Goal: Transaction & Acquisition: Purchase product/service

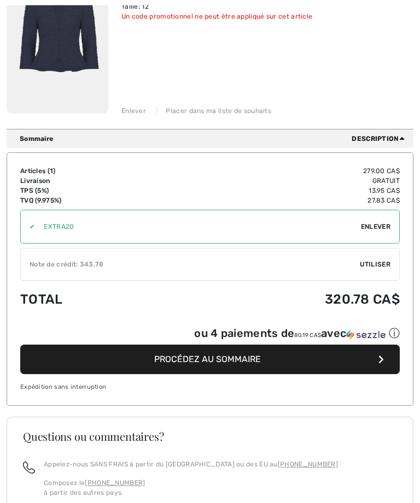
scroll to position [201, 0]
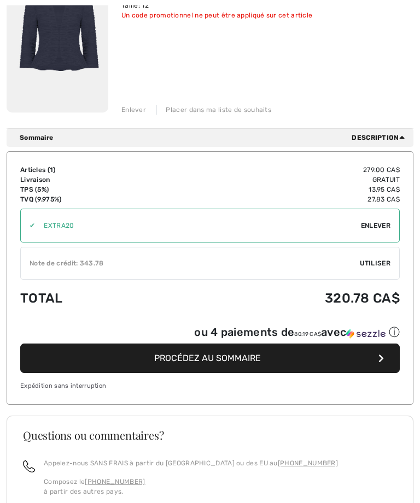
click at [377, 261] on span "Utiliser" at bounding box center [375, 264] width 31 height 10
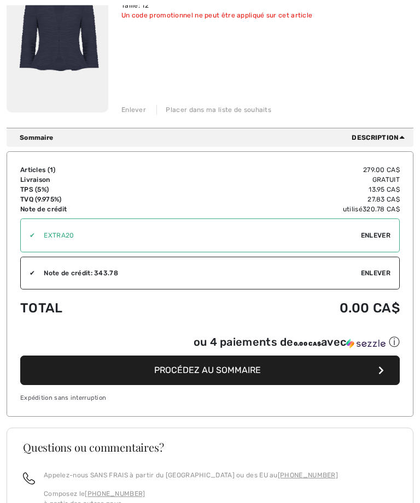
scroll to position [202, 0]
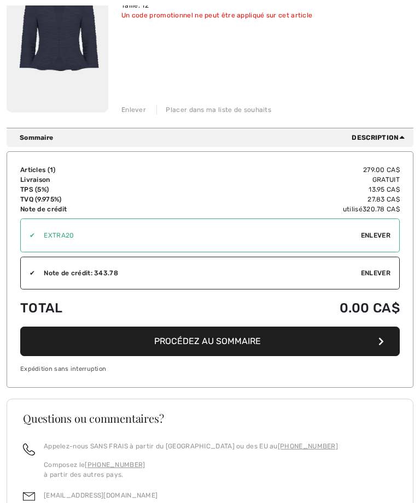
click at [245, 339] on span "Procédez au sommaire" at bounding box center [207, 341] width 107 height 10
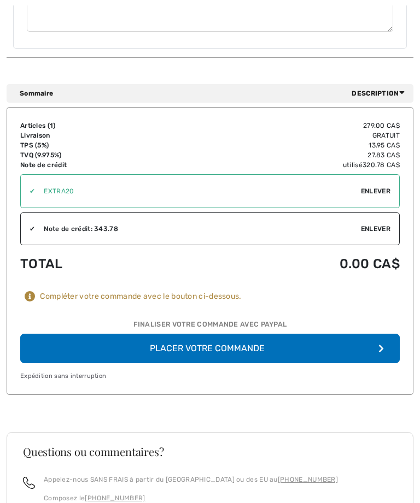
scroll to position [569, 0]
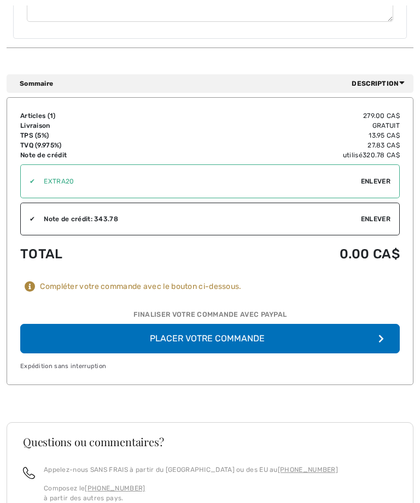
click at [255, 339] on button "Placer votre commande" at bounding box center [209, 339] width 379 height 30
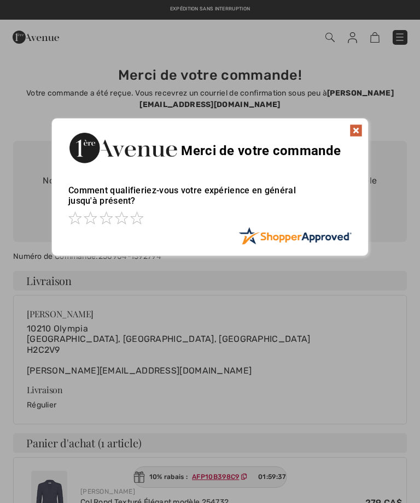
click at [351, 133] on img at bounding box center [355, 130] width 13 height 13
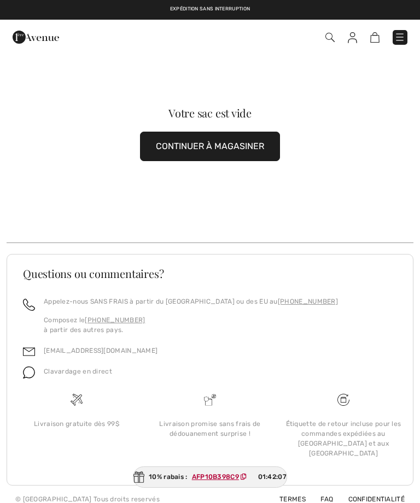
click at [213, 145] on button "CONTINUER À MAGASINER" at bounding box center [210, 147] width 140 height 30
click at [246, 149] on button "CONTINUER À MAGASINER" at bounding box center [210, 147] width 140 height 30
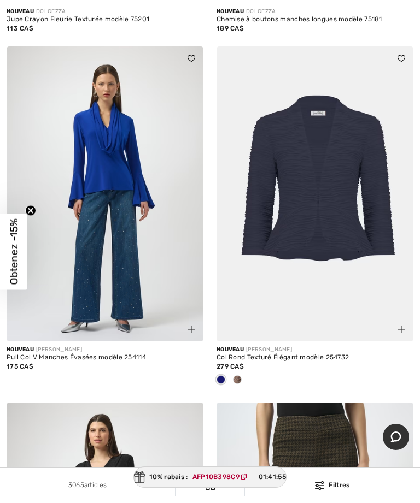
scroll to position [3677, 0]
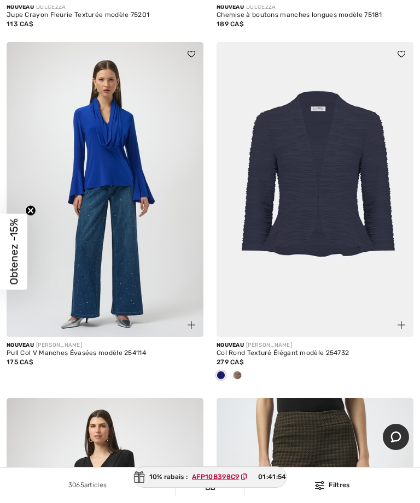
click at [316, 222] on img at bounding box center [314, 189] width 197 height 295
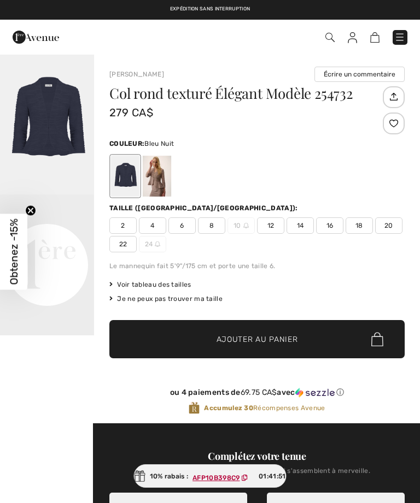
checkbox input "true"
click at [62, 118] on img "1 / 1" at bounding box center [47, 124] width 94 height 141
